Goal: Task Accomplishment & Management: Manage account settings

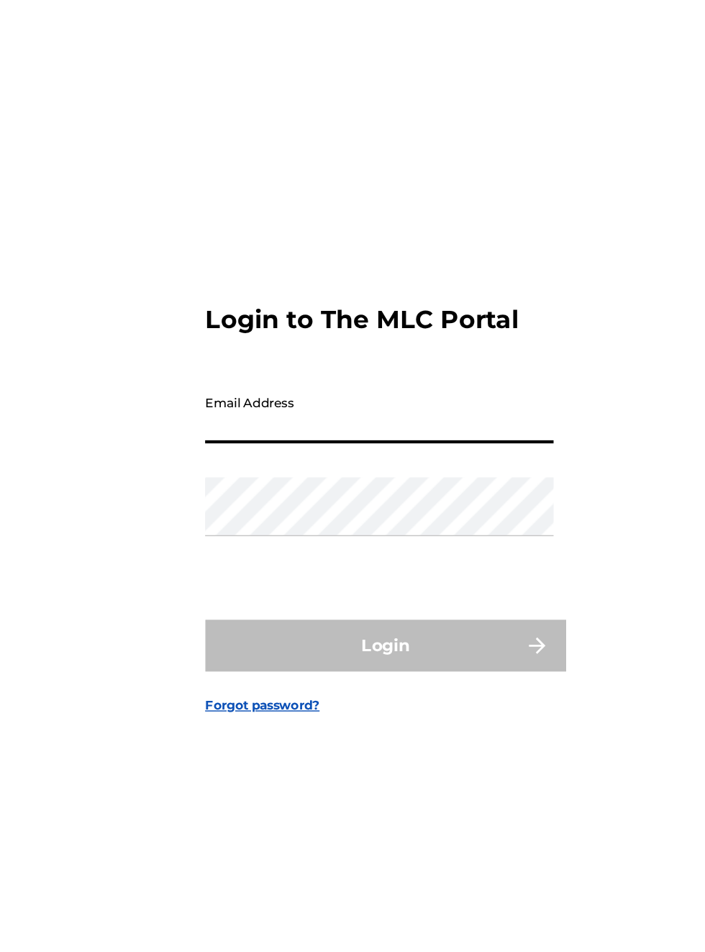
click at [242, 456] on input "Email Address" at bounding box center [348, 435] width 243 height 41
type input "[EMAIL_ADDRESS][DOMAIN_NAME]"
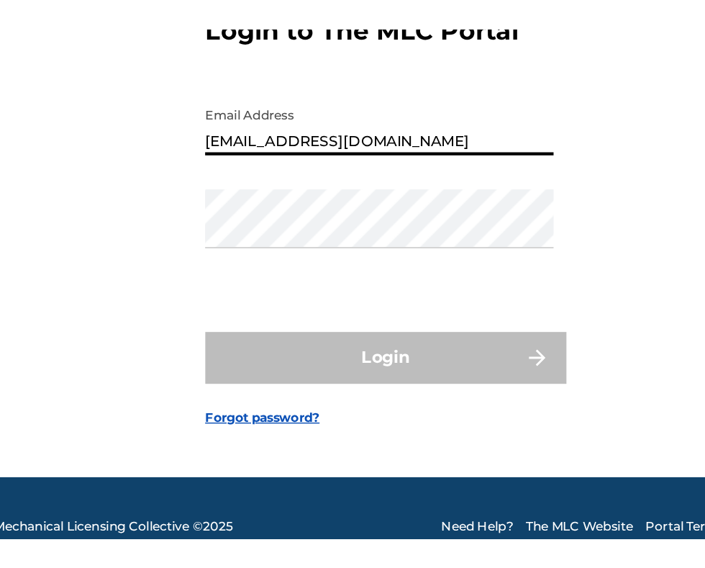
scroll to position [12, 0]
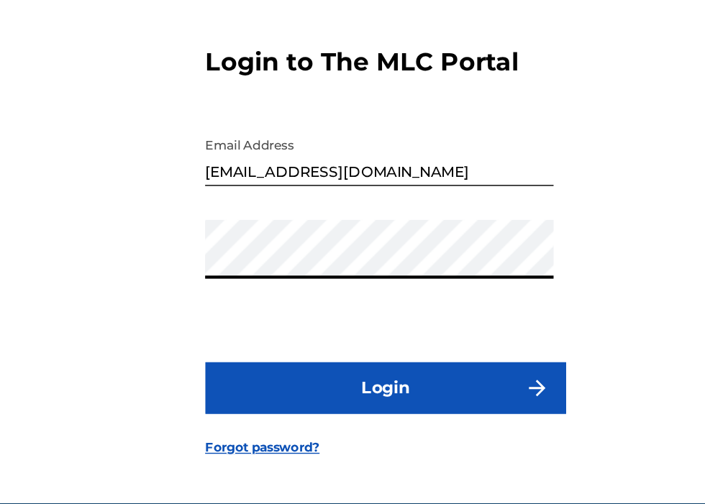
click at [364, 379] on button "Login" at bounding box center [353, 361] width 252 height 36
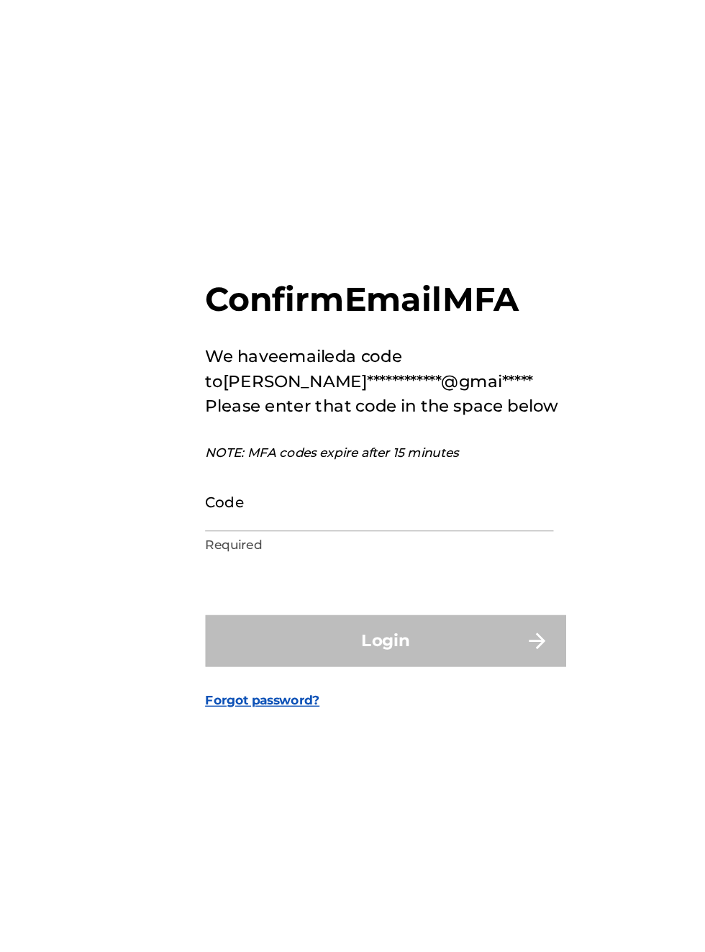
scroll to position [17, 0]
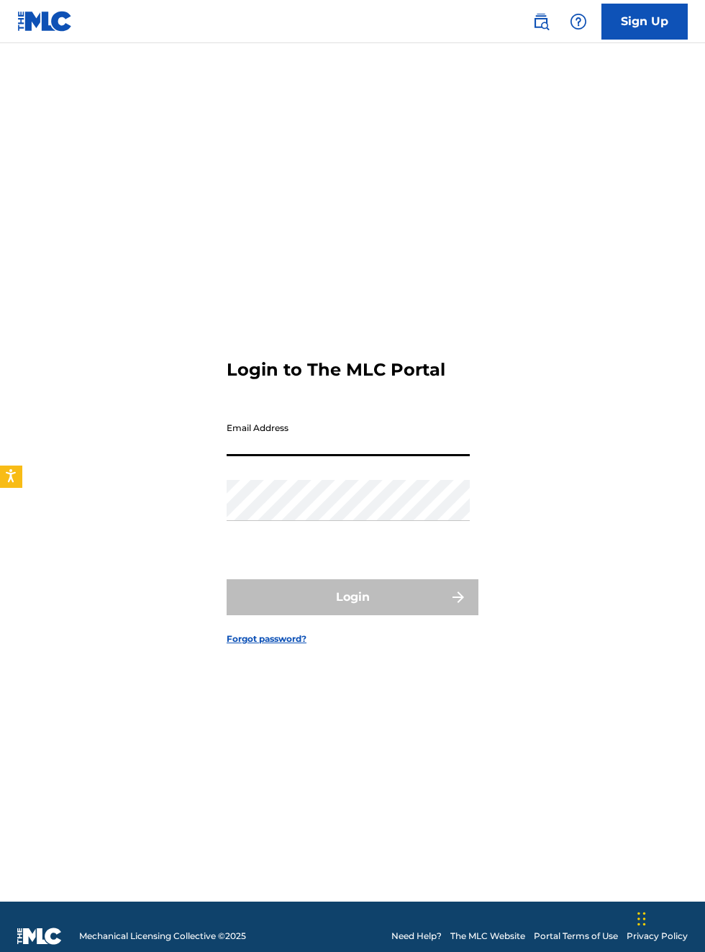
click at [360, 381] on h3 "Login to The MLC Portal" at bounding box center [336, 370] width 219 height 22
click at [391, 456] on input "Email Address" at bounding box center [348, 435] width 243 height 41
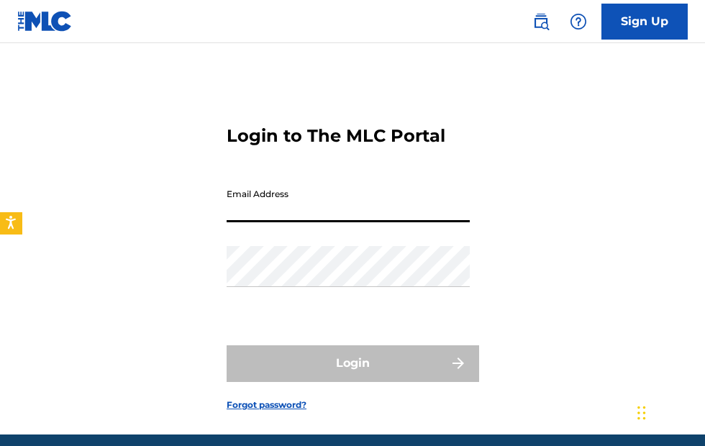
type input "[EMAIL_ADDRESS][DOMAIN_NAME]"
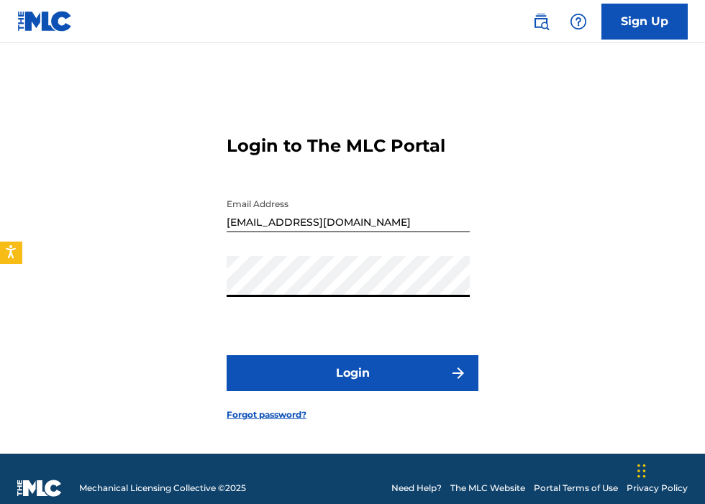
click at [394, 391] on button "Login" at bounding box center [353, 373] width 252 height 36
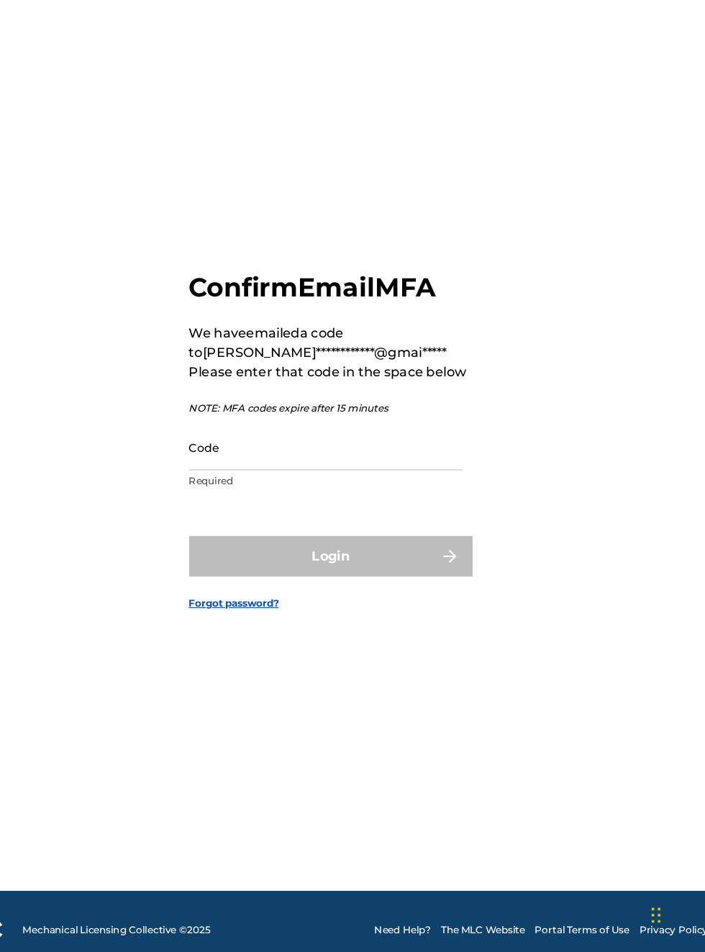
scroll to position [7, 0]
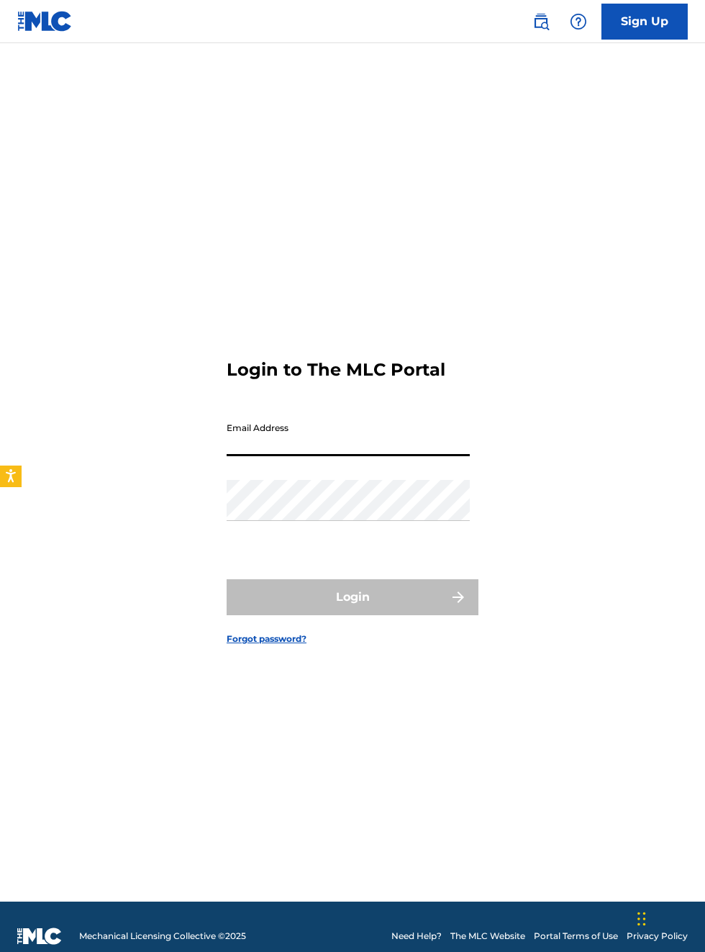
click at [340, 456] on input "Email Address" at bounding box center [348, 435] width 243 height 41
type input "bobbyhamilton672@gmail.com"
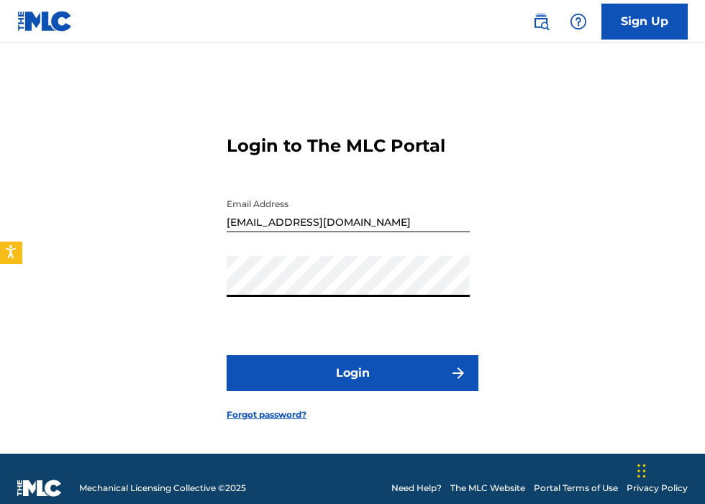
click at [368, 391] on button "Login" at bounding box center [353, 373] width 252 height 36
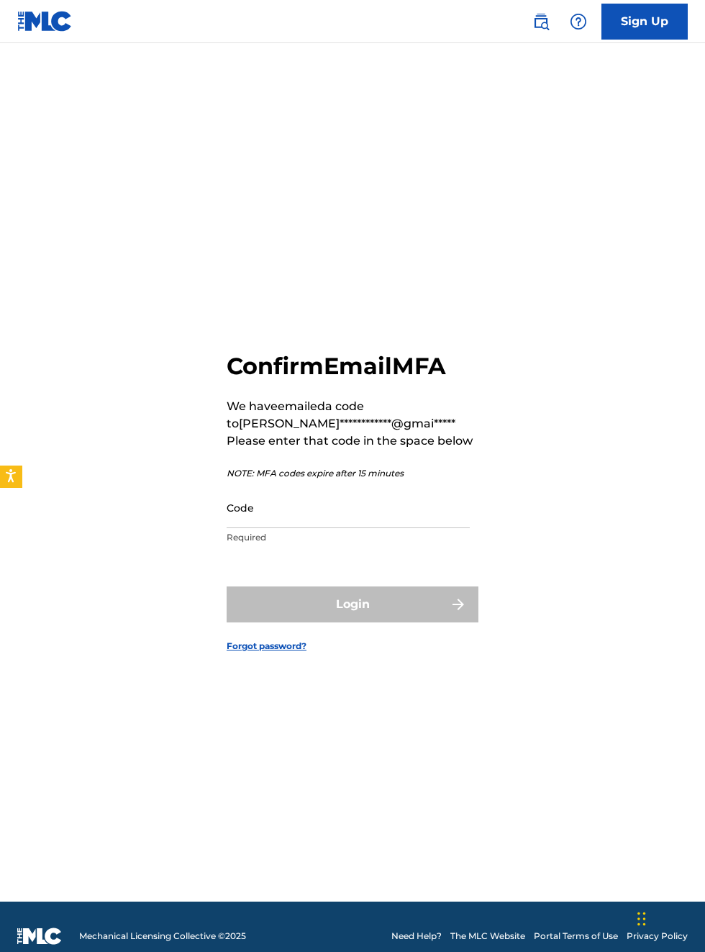
click at [262, 528] on input "Code" at bounding box center [348, 507] width 243 height 41
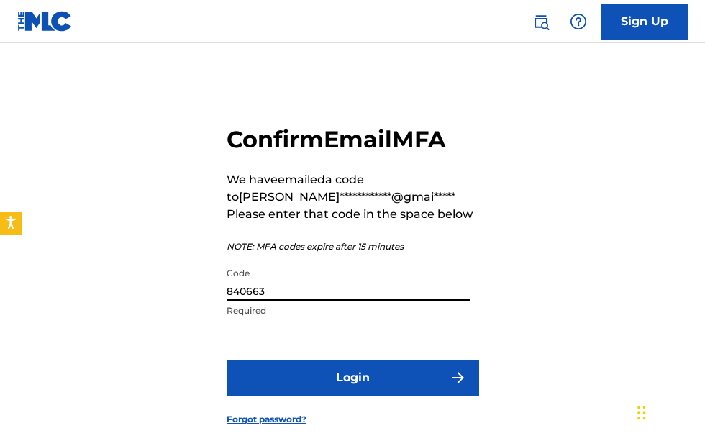
type input "840663"
click at [394, 396] on button "Login" at bounding box center [353, 378] width 252 height 36
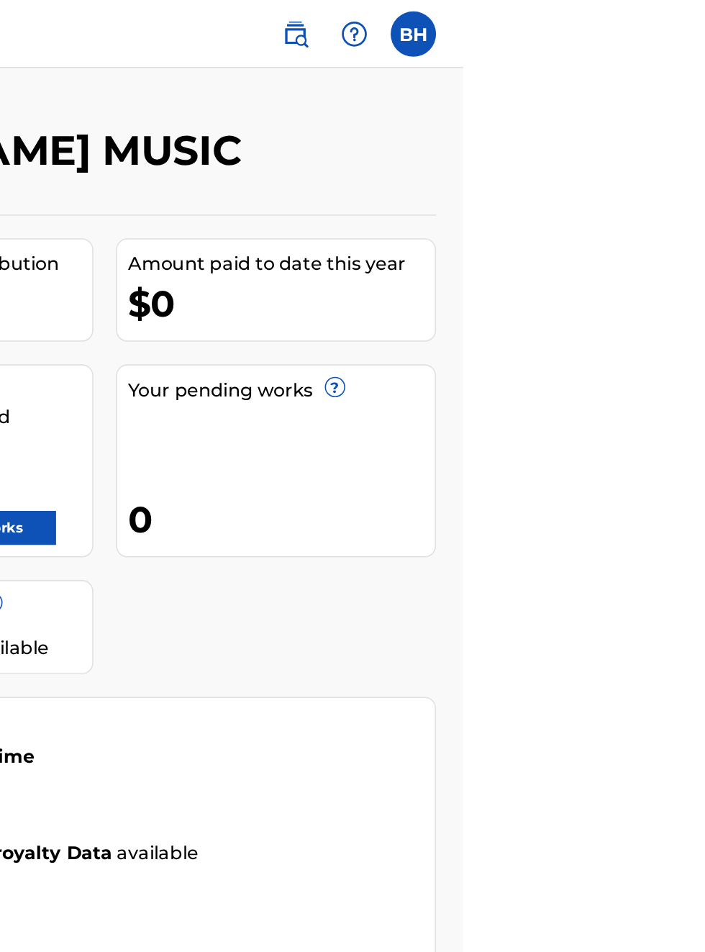
scroll to position [0, 411]
click at [613, 24] on link at bounding box center [598, 21] width 29 height 29
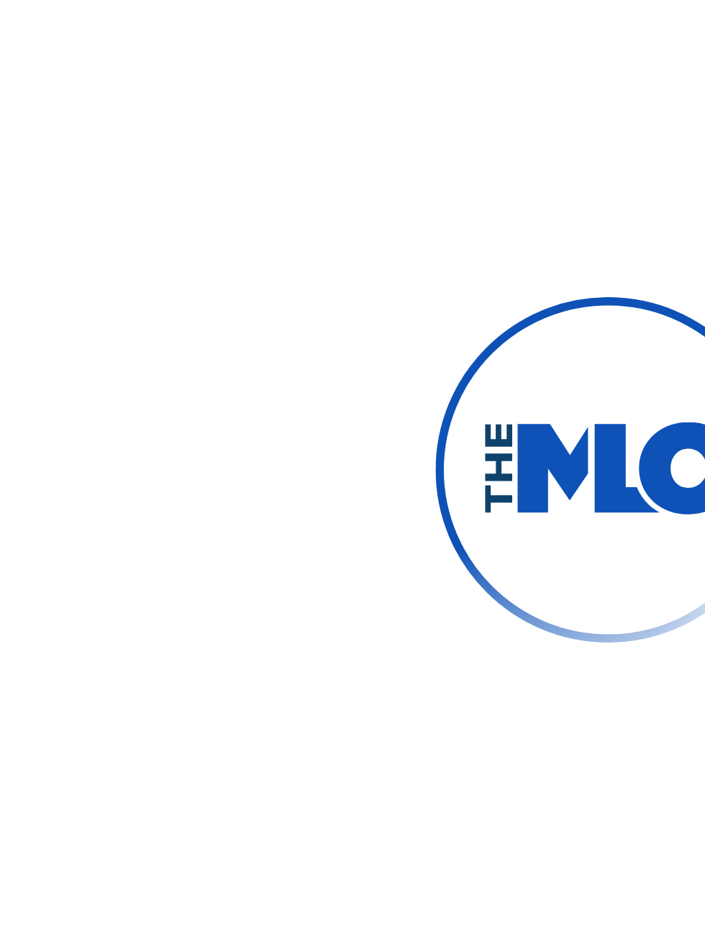
click at [219, 458] on div at bounding box center [352, 476] width 705 height 952
